Goal: Task Accomplishment & Management: Manage account settings

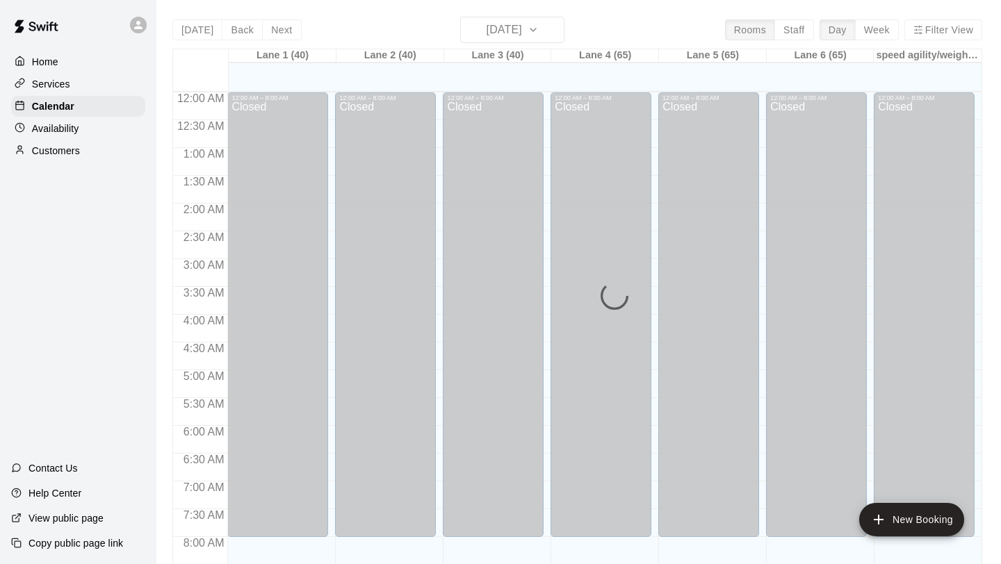
scroll to position [726, 0]
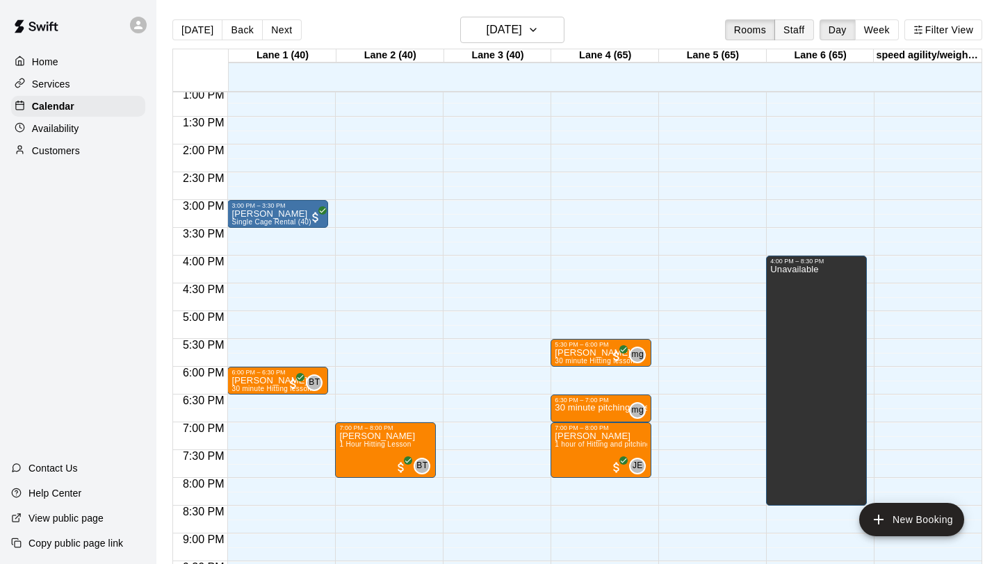
click at [793, 30] on button "Staff" at bounding box center [794, 29] width 40 height 21
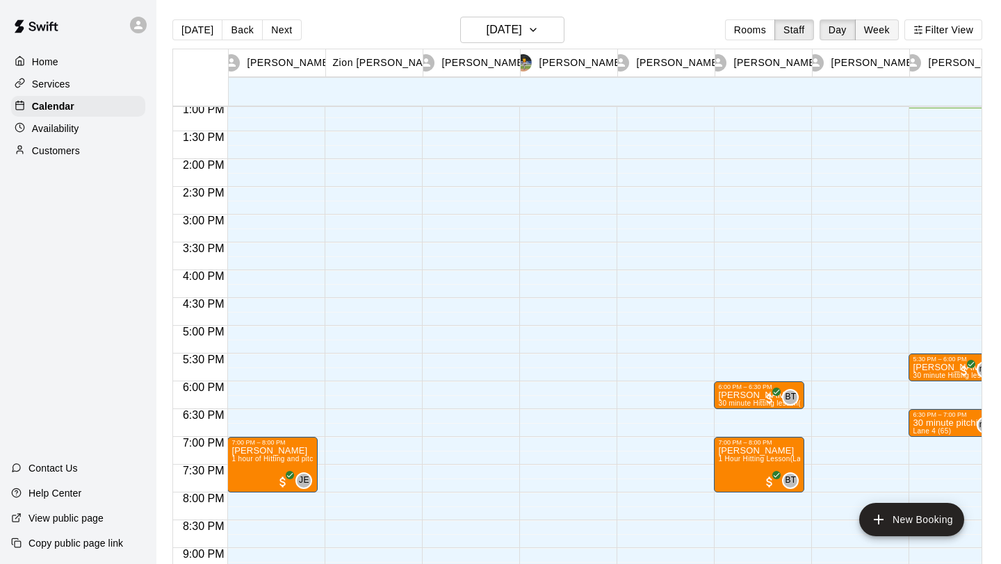
click at [884, 33] on button "Week" at bounding box center [877, 29] width 44 height 21
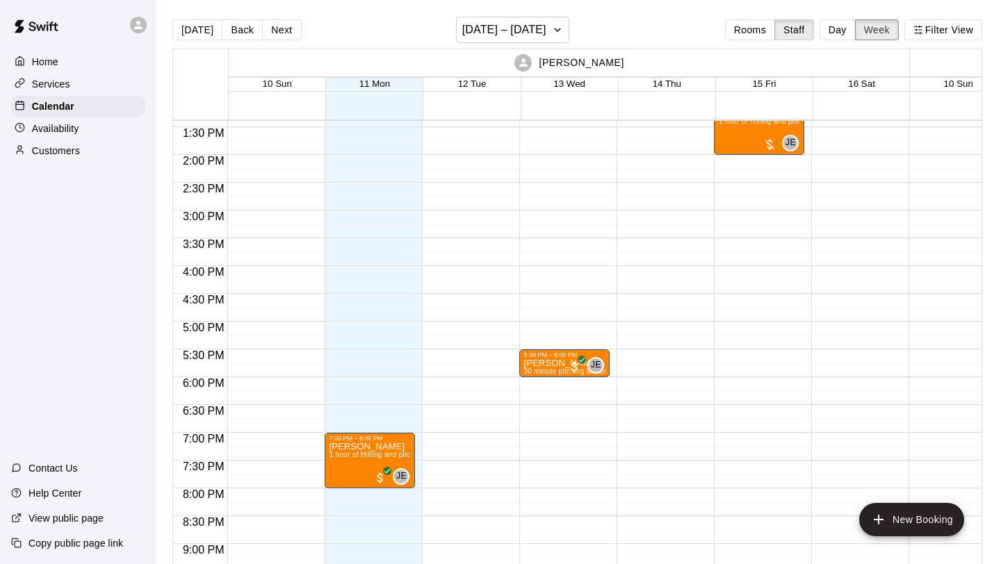
scroll to position [671, 0]
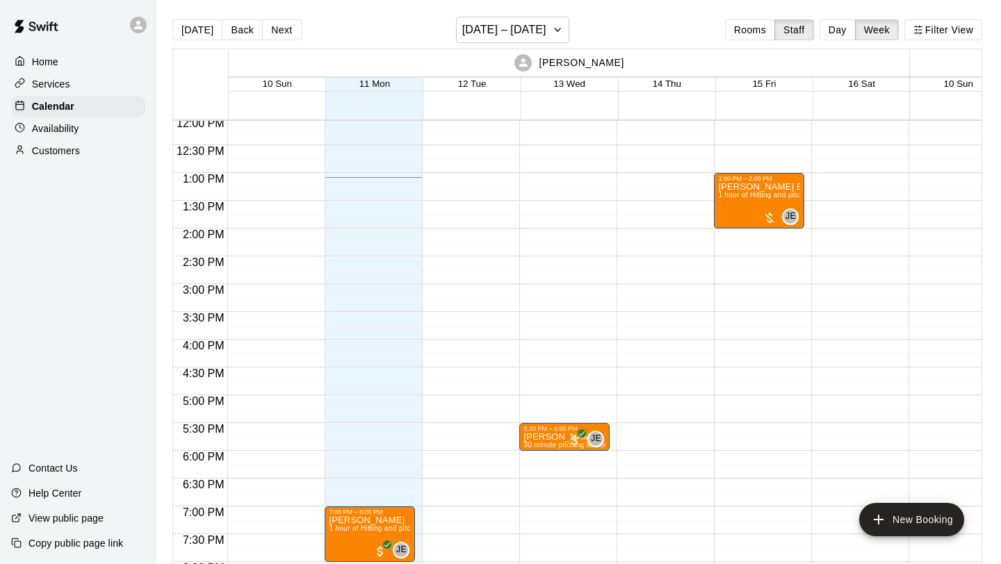
click at [90, 129] on div "Availability" at bounding box center [78, 128] width 134 height 21
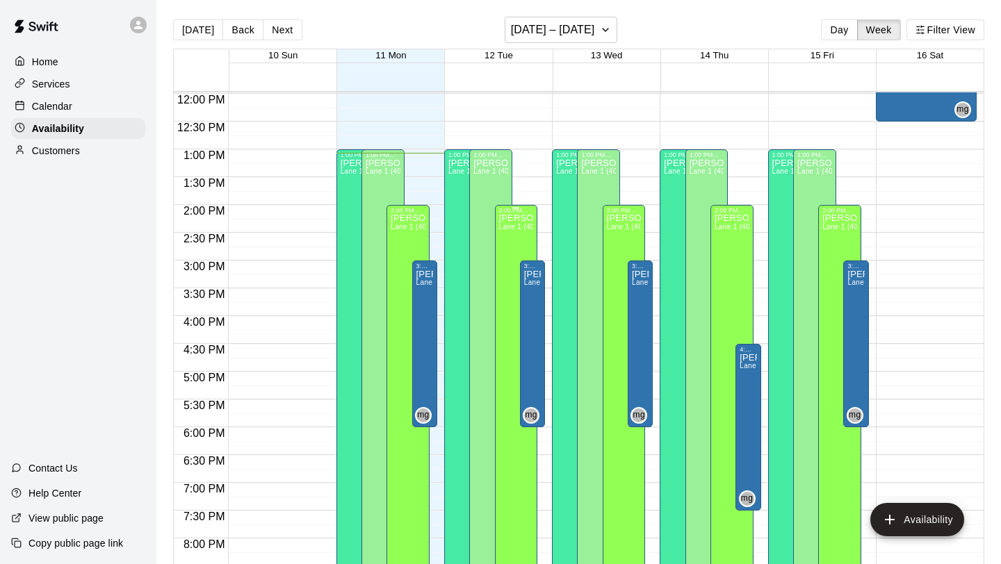
scroll to position [661, 0]
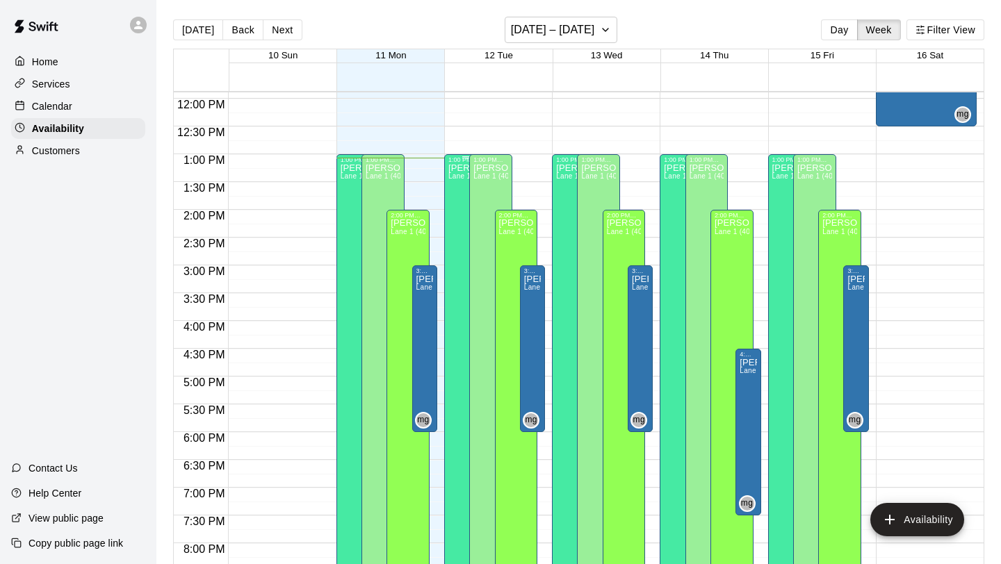
click at [456, 173] on span "Lane 1 (40), Lane 2 (40), Lane 3 (40), Lane 4 (65), Lane 5 (65), Lane 6 (65), s…" at bounding box center [617, 176] width 339 height 8
click at [466, 189] on icon "edit" at bounding box center [462, 187] width 17 height 17
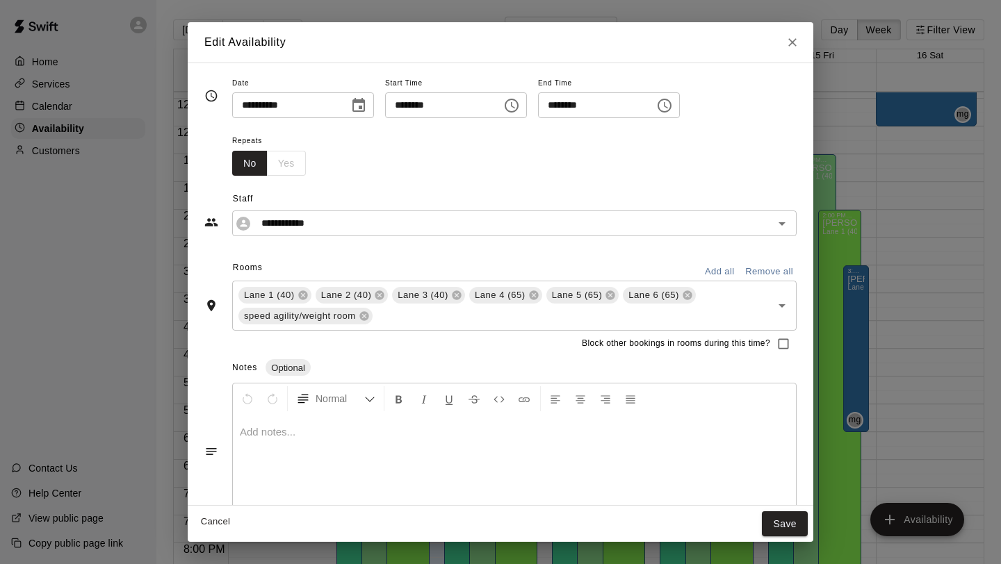
click at [467, 106] on input "********" at bounding box center [438, 105] width 107 height 26
click at [441, 108] on input "********" at bounding box center [438, 105] width 107 height 26
click at [519, 104] on icon "Choose time, selected time is 1:00 PM" at bounding box center [512, 106] width 14 height 14
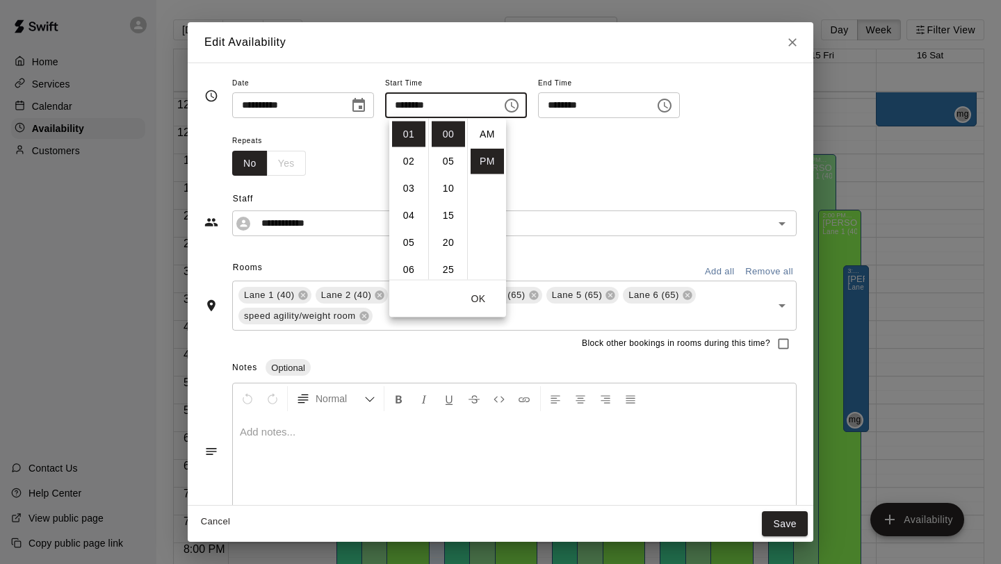
scroll to position [25, 0]
click at [416, 211] on li "04" at bounding box center [408, 216] width 33 height 26
type input "********"
click at [480, 301] on button "OK" at bounding box center [478, 299] width 44 height 26
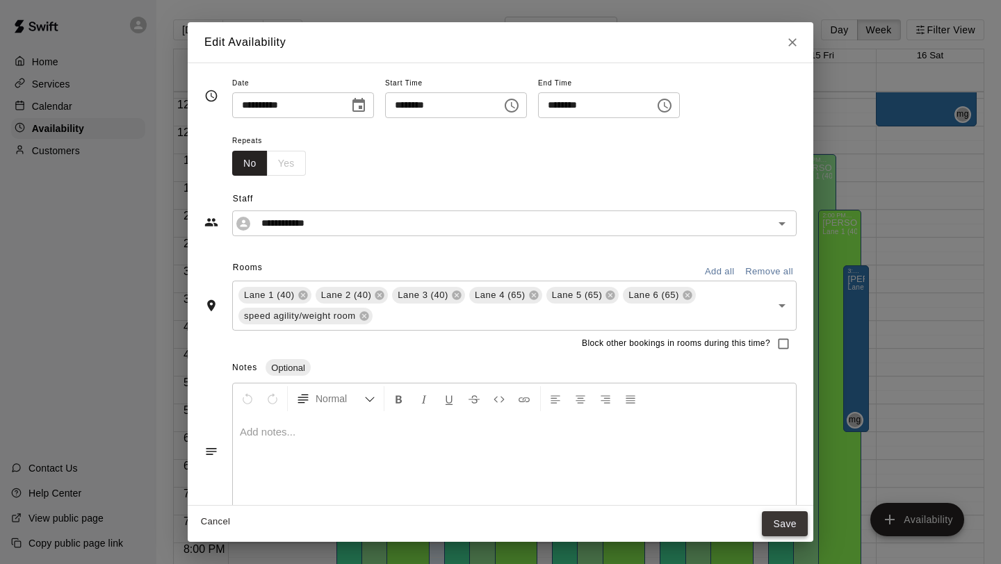
click at [792, 526] on button "Save" at bounding box center [785, 525] width 46 height 26
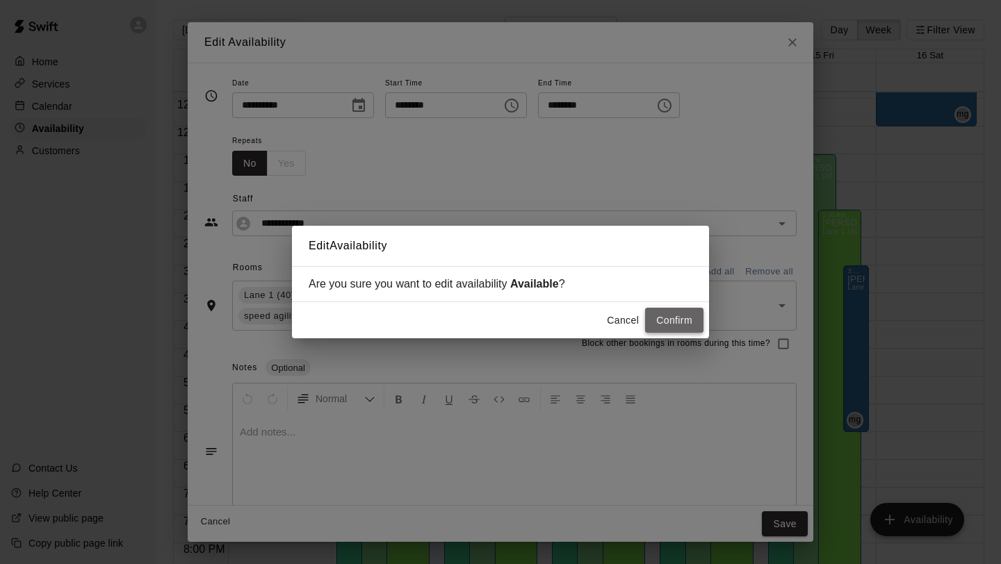
click at [678, 314] on button "Confirm" at bounding box center [674, 321] width 58 height 26
